Goal: Task Accomplishment & Management: Use online tool/utility

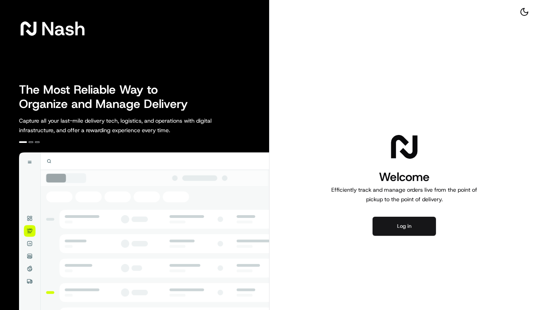
click at [402, 231] on button "Log in" at bounding box center [404, 225] width 63 height 19
